Goal: Check status

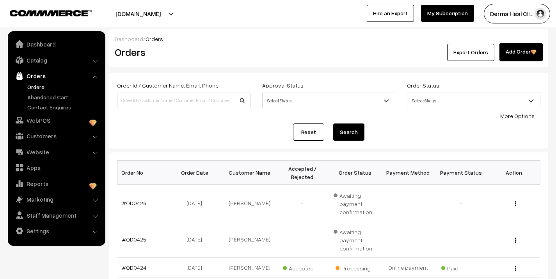
scroll to position [24, 0]
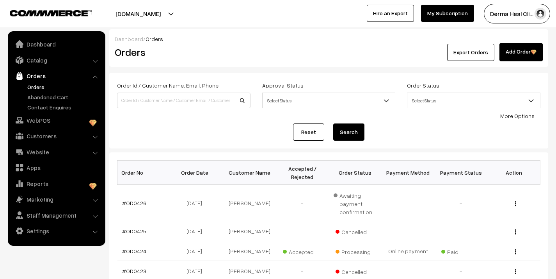
scroll to position [225, 0]
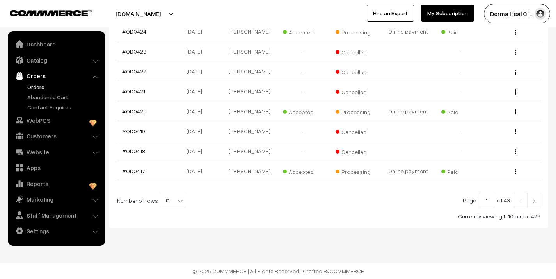
drag, startPoint x: 135, startPoint y: 208, endPoint x: 259, endPoint y: 259, distance: 134.2
click at [250, 216] on div "Currently viewing 1-10 out of 426" at bounding box center [328, 216] width 423 height 8
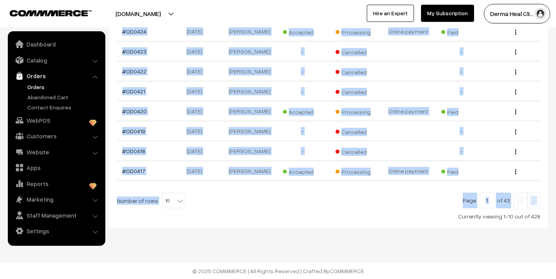
drag, startPoint x: 137, startPoint y: 224, endPoint x: 422, endPoint y: 276, distance: 289.0
click at [388, 224] on div "Bulk Options Delete Selected Bulk Options Order No Order Date Customer Name Acc…" at bounding box center [328, 80] width 439 height 295
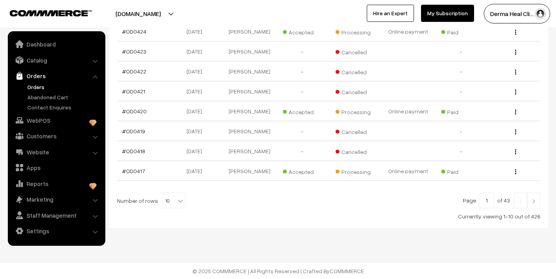
drag, startPoint x: 118, startPoint y: 163, endPoint x: 245, endPoint y: 267, distance: 164.1
click at [259, 219] on div "Currently viewing 1-10 out of 426" at bounding box center [328, 216] width 423 height 8
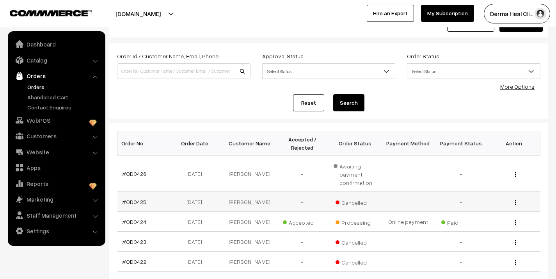
scroll to position [15, 0]
